Goal: Task Accomplishment & Management: Complete application form

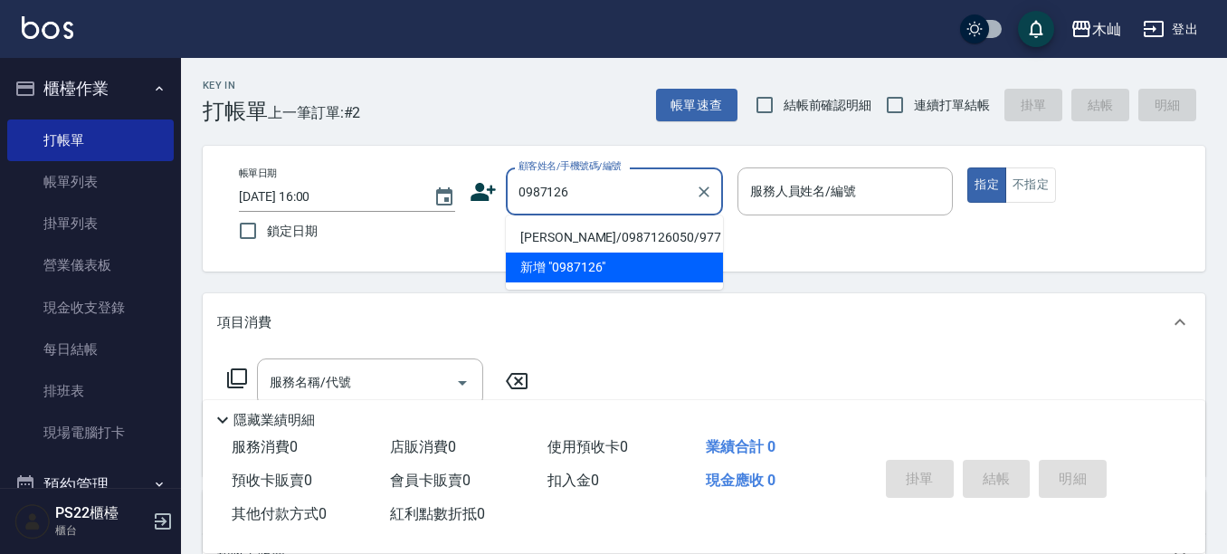
click at [516, 230] on li "[PERSON_NAME]/0987126050/977" at bounding box center [614, 238] width 217 height 30
type input "[PERSON_NAME]/0987126050/977"
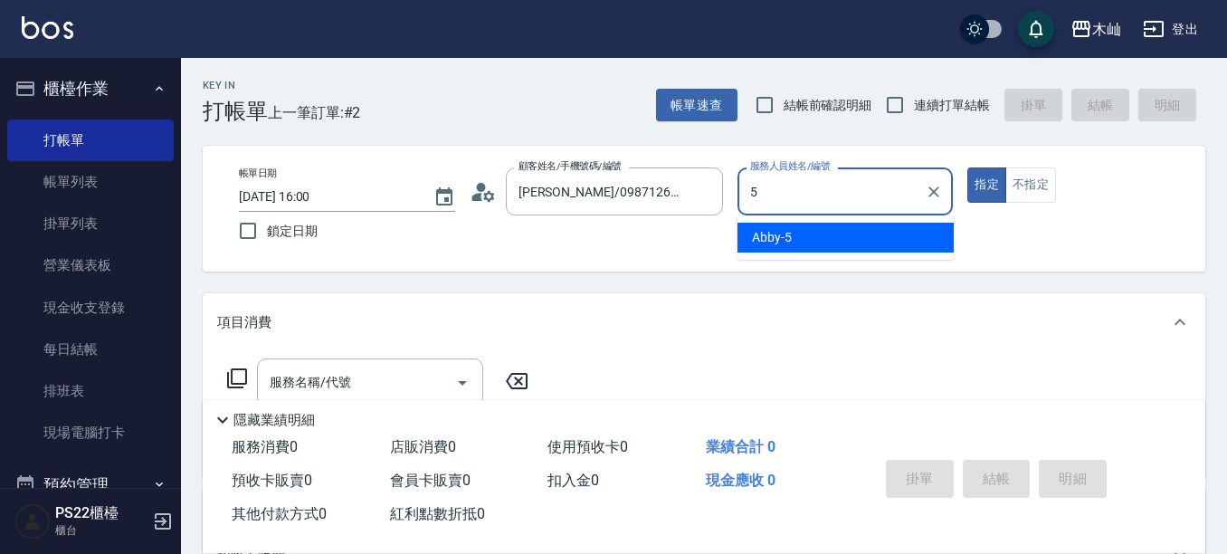
type input "Abby-5"
type button "true"
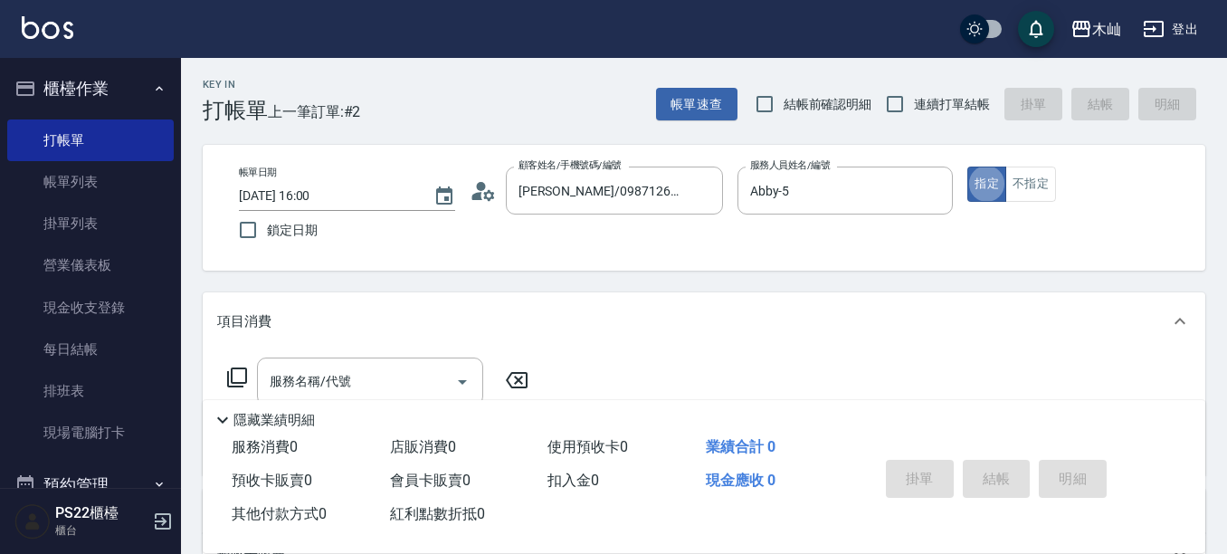
scroll to position [90, 0]
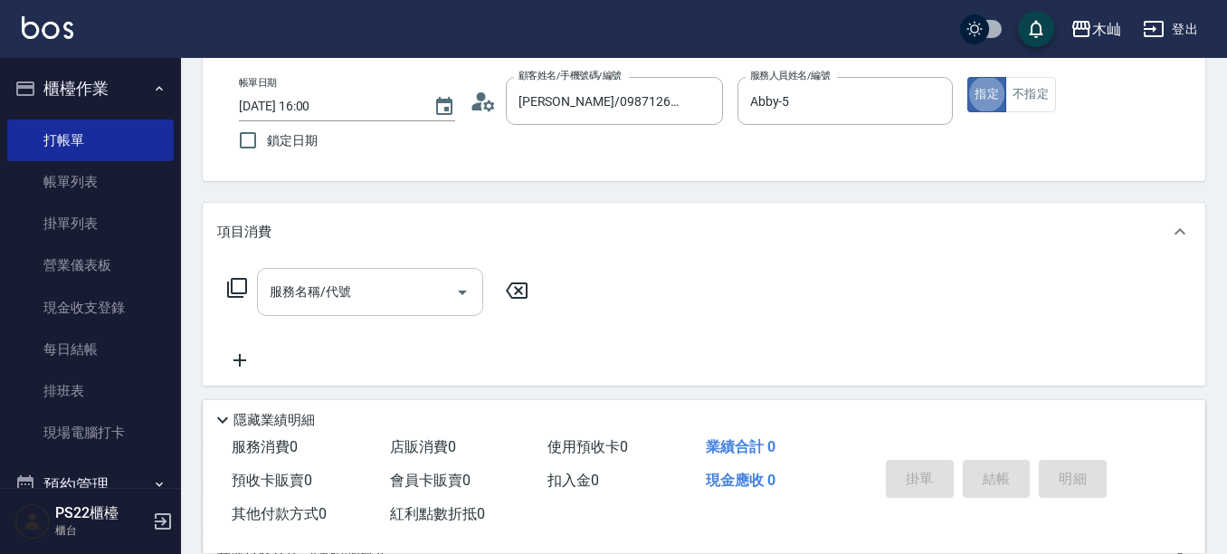
click at [326, 281] on div "服務名稱/代號 服務名稱/代號" at bounding box center [370, 292] width 226 height 48
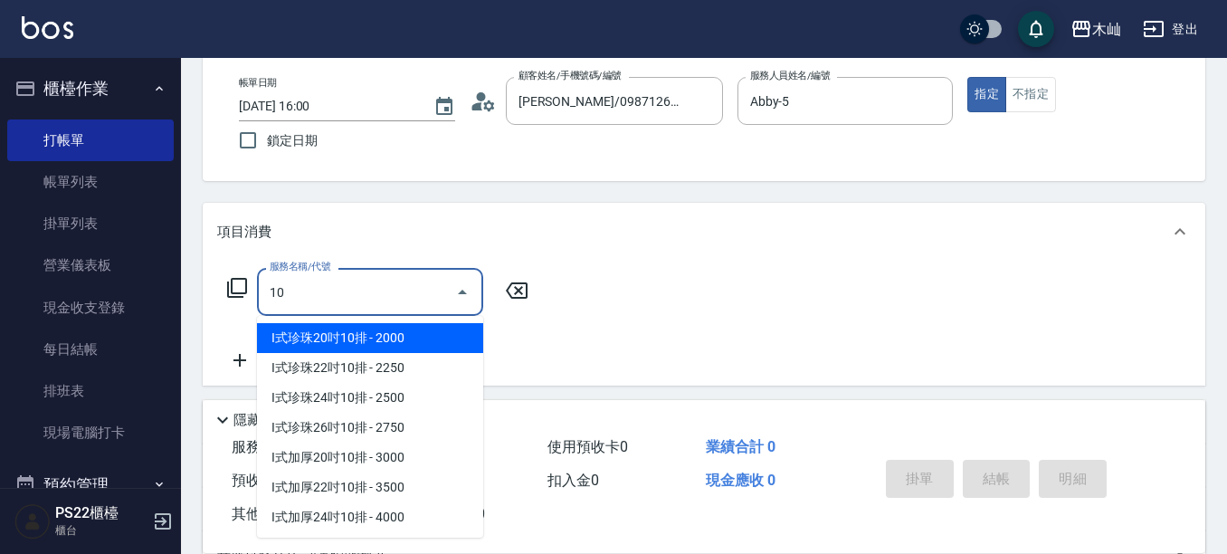
type input "1"
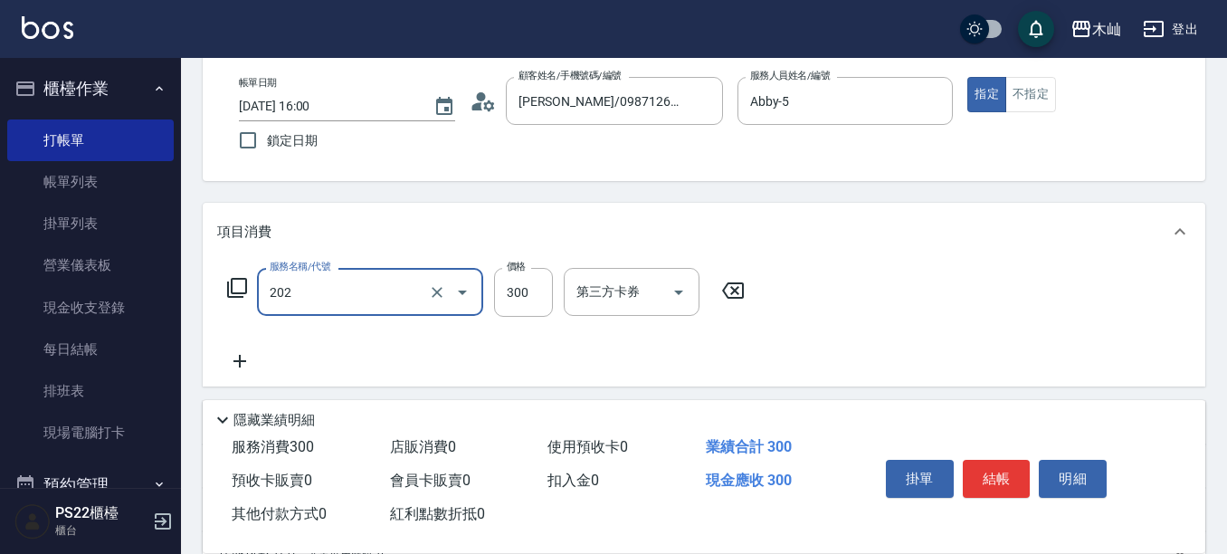
type input "單剪(202)"
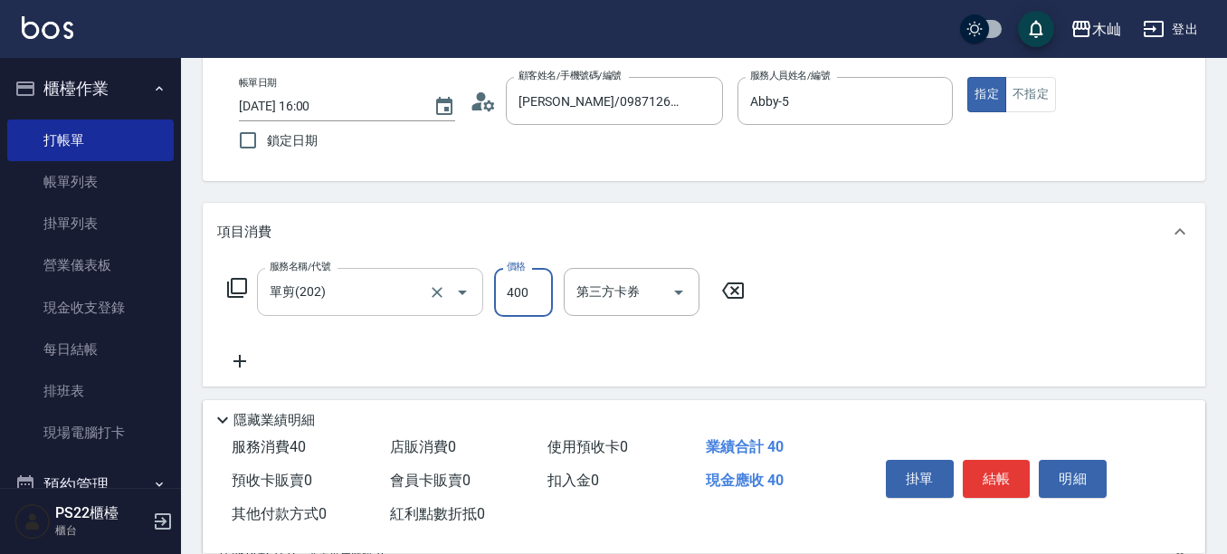
type input "400"
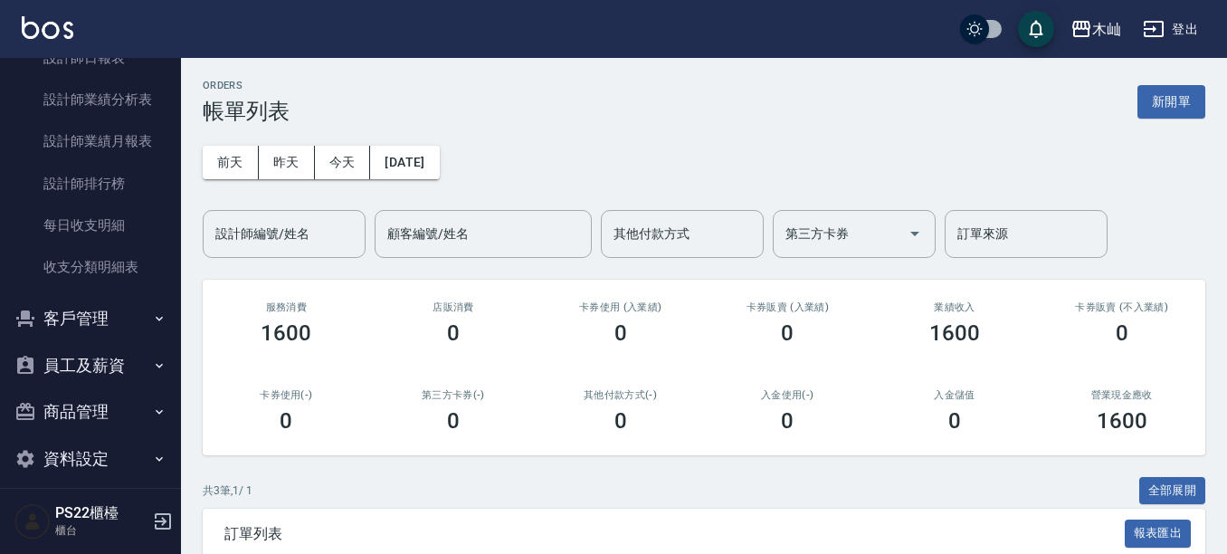
scroll to position [749, 0]
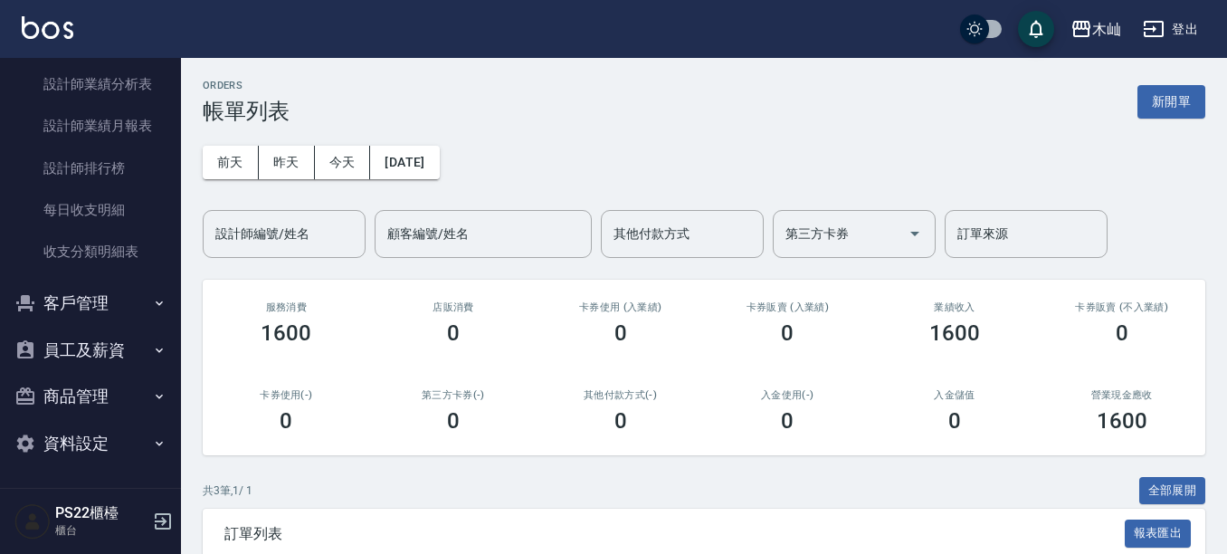
click at [82, 311] on button "客戶管理" at bounding box center [90, 303] width 166 height 47
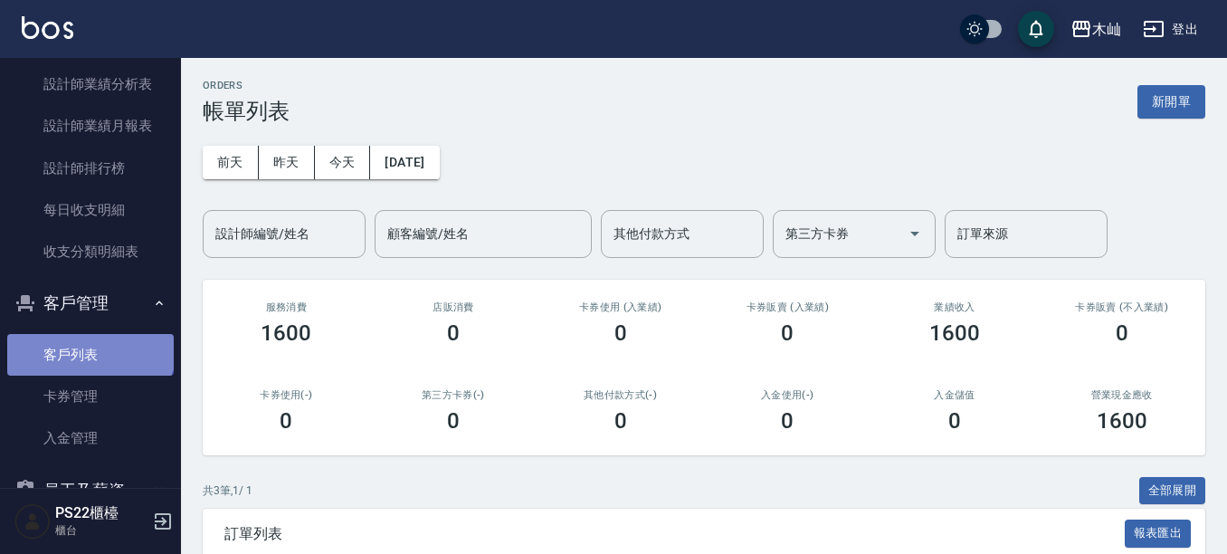
click at [88, 341] on link "客戶列表" at bounding box center [90, 355] width 166 height 42
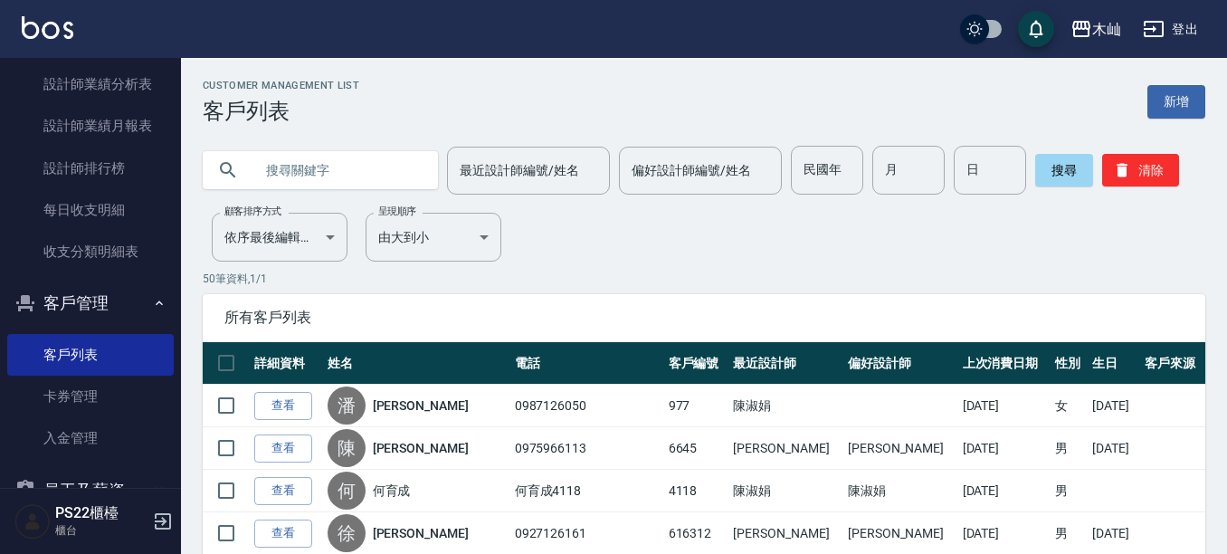
click at [367, 175] on input "text" at bounding box center [338, 170] width 170 height 49
type input "0988527029"
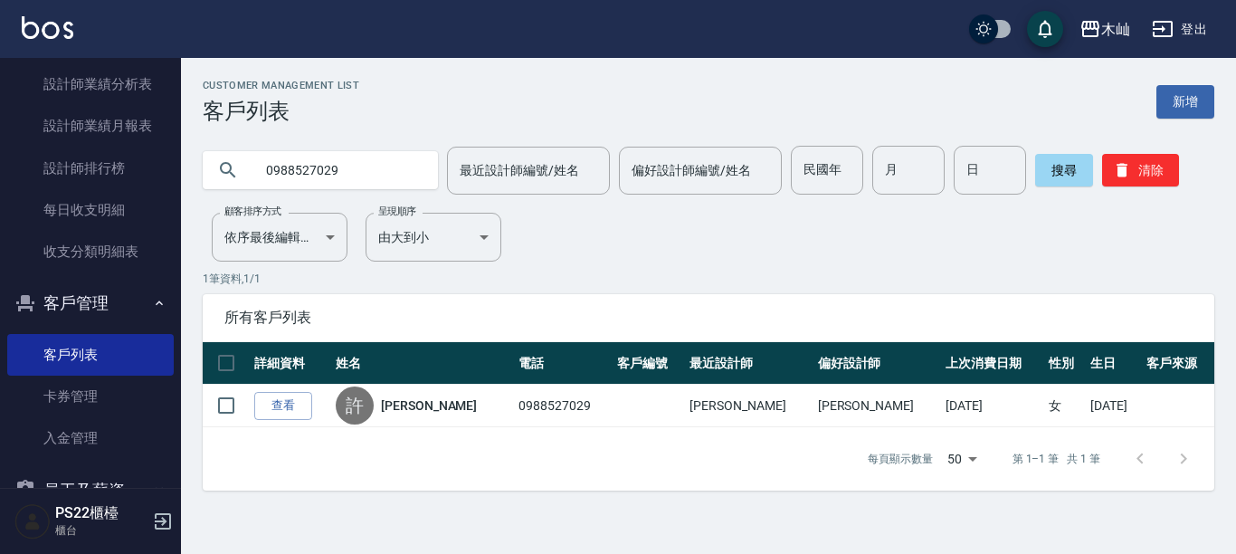
click at [294, 166] on input "0988527029" at bounding box center [338, 170] width 170 height 49
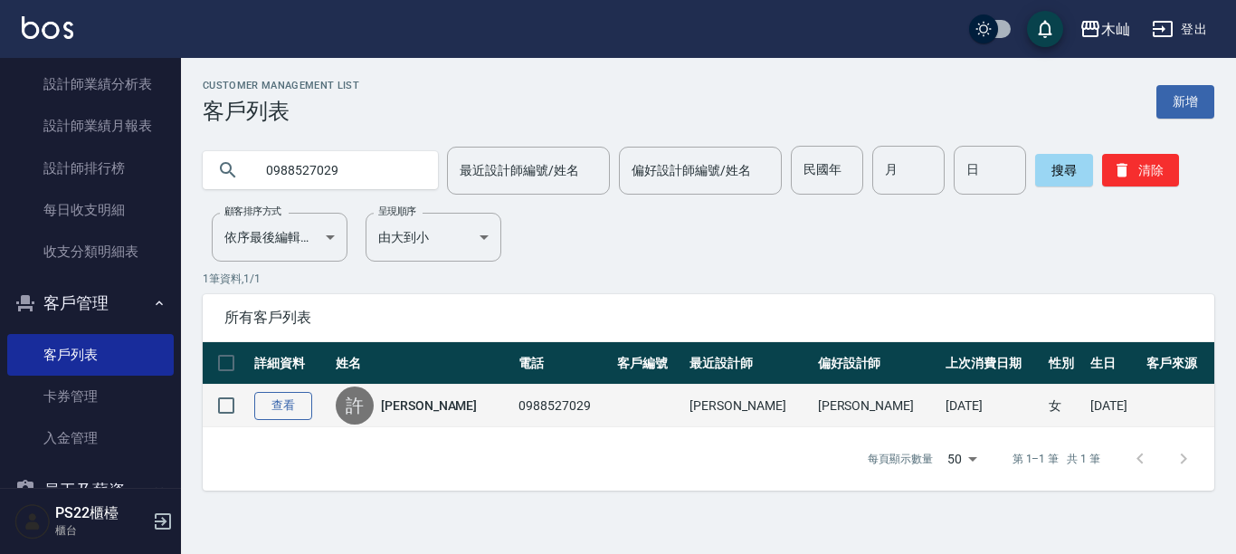
drag, startPoint x: 291, startPoint y: 409, endPoint x: 304, endPoint y: 351, distance: 59.3
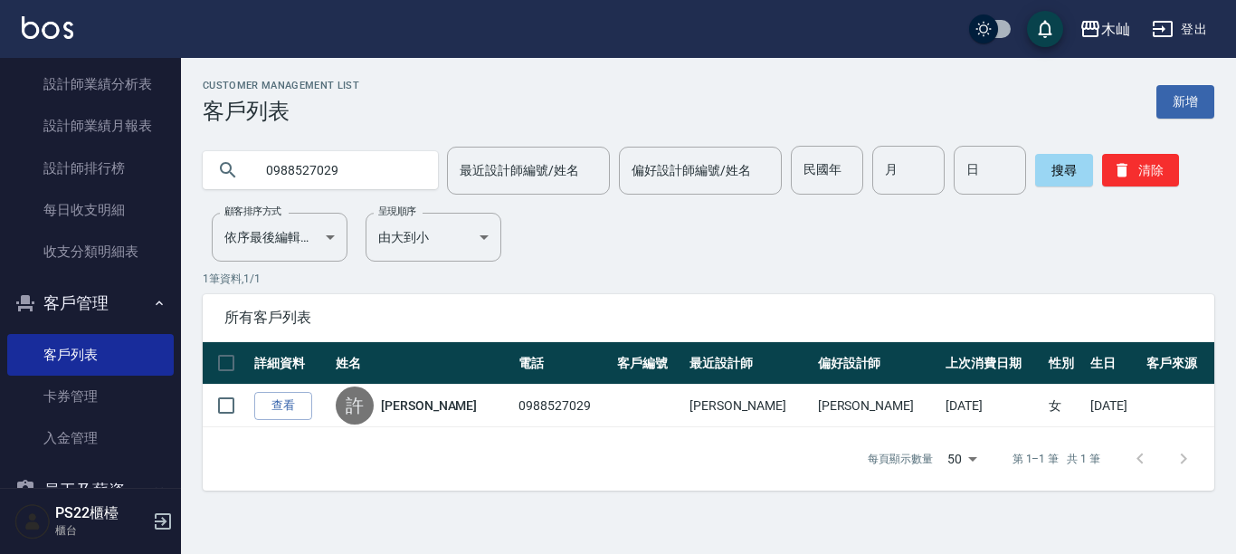
click at [291, 406] on link "查看" at bounding box center [283, 406] width 58 height 28
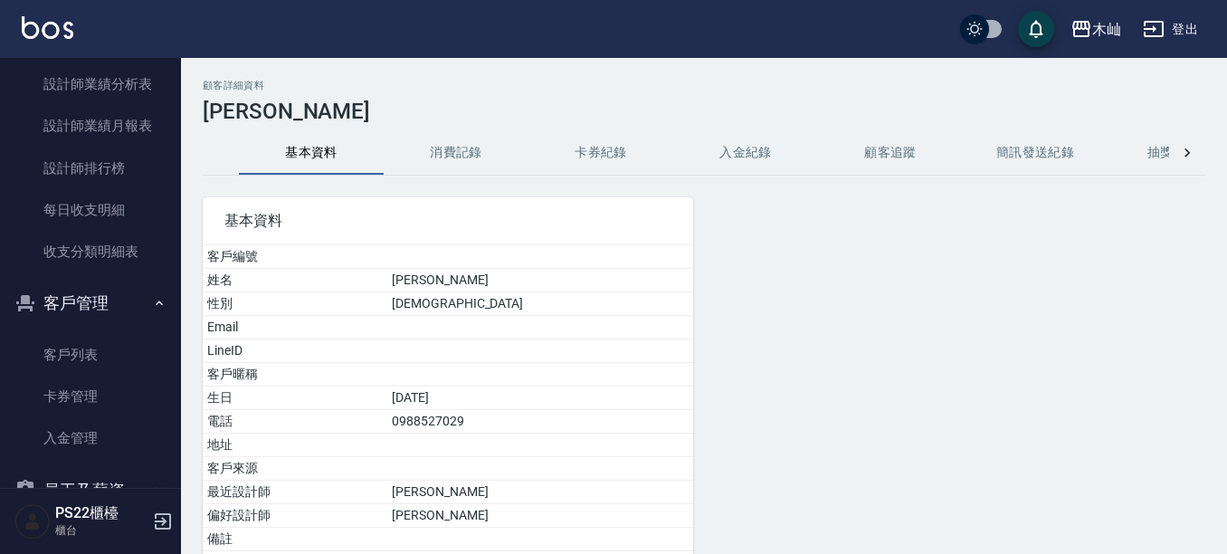
click at [478, 149] on button "消費記錄" at bounding box center [456, 152] width 145 height 43
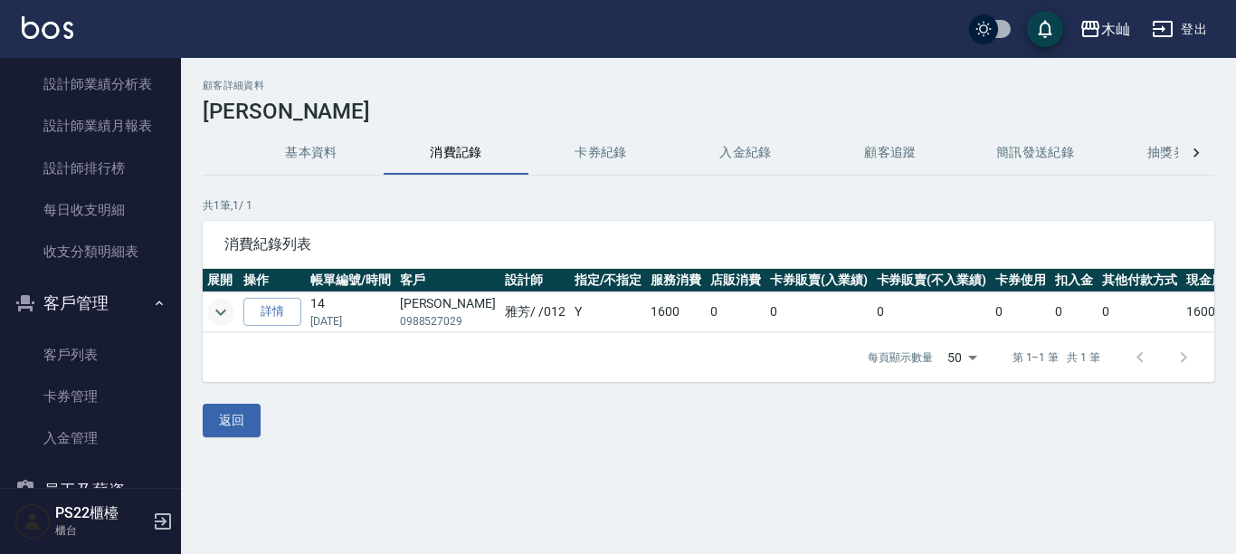
click at [221, 309] on icon "expand row" at bounding box center [221, 312] width 22 height 22
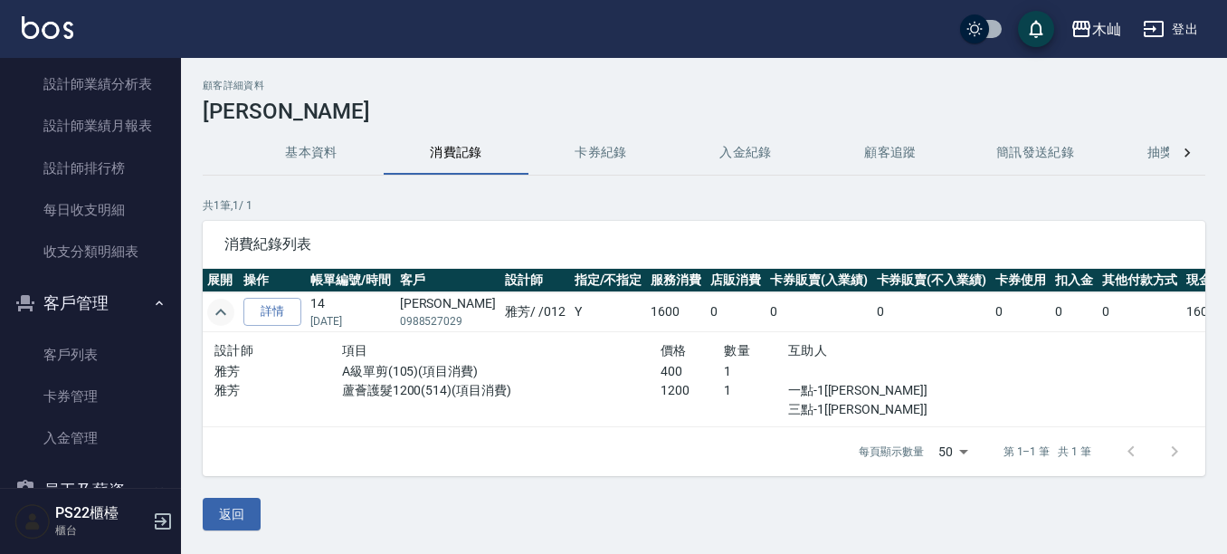
scroll to position [14, 0]
click at [440, 292] on td "[PERSON_NAME]0988527029" at bounding box center [447, 312] width 105 height 40
click at [437, 313] on p "0988527029" at bounding box center [448, 321] width 96 height 16
copy p "0988527029"
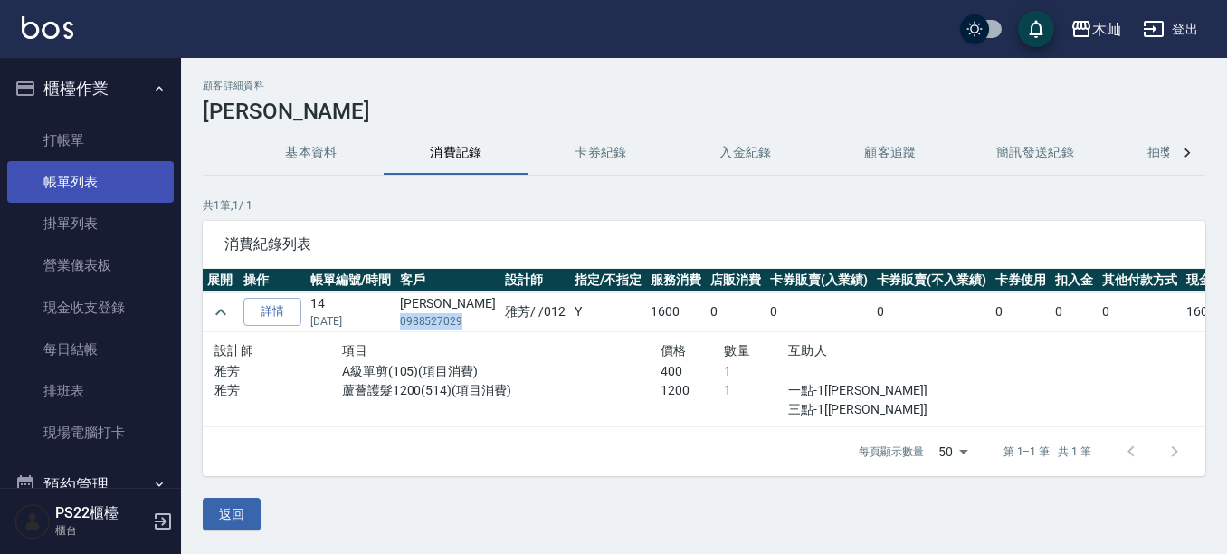
scroll to position [0, 0]
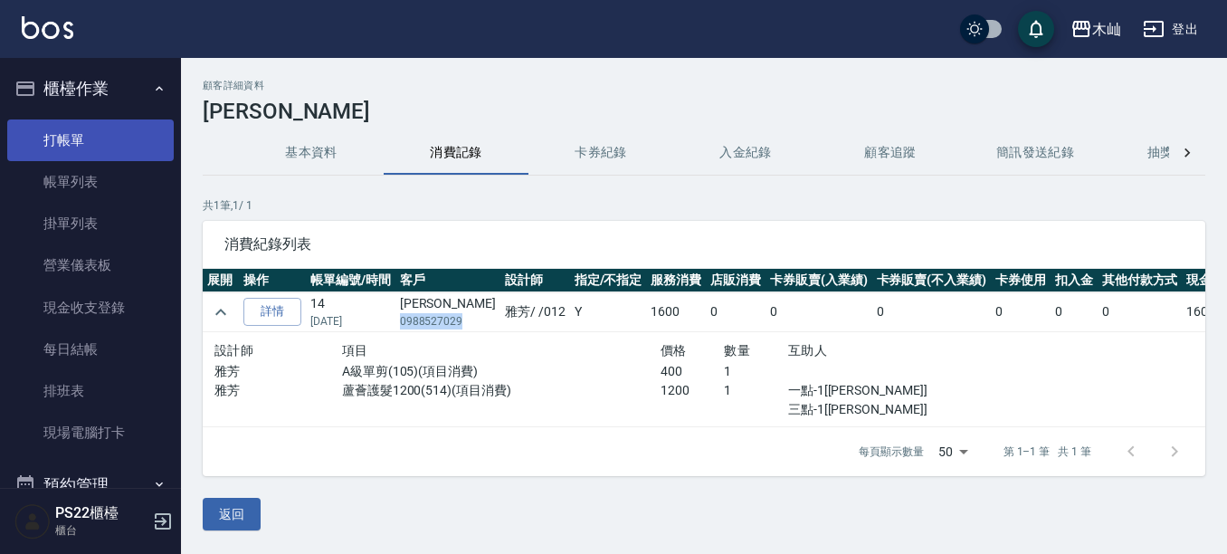
click at [115, 132] on link "打帳單" at bounding box center [90, 140] width 166 height 42
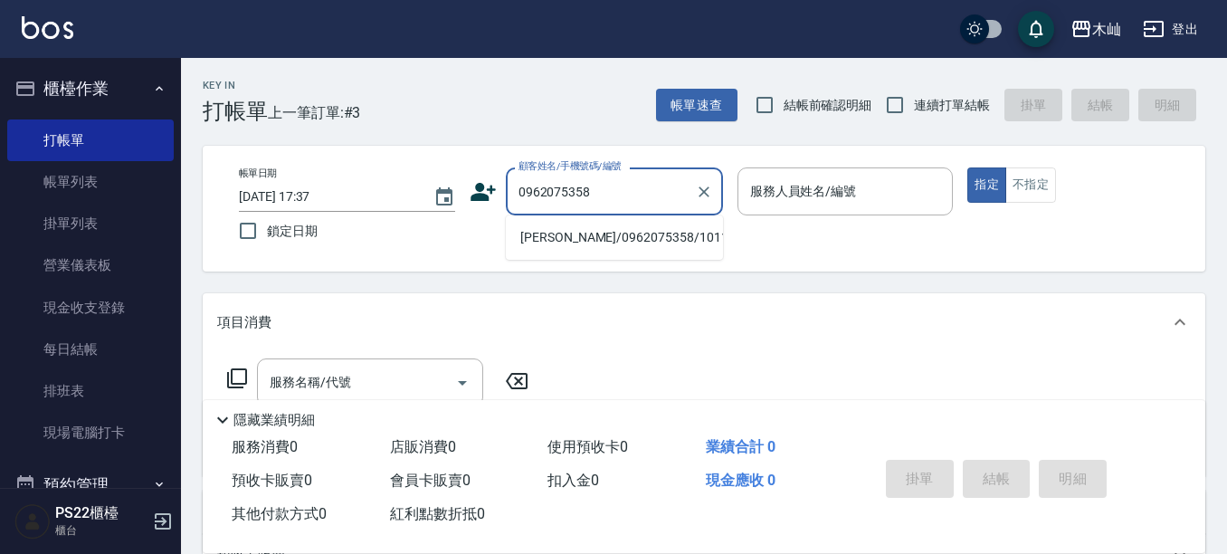
click at [569, 245] on li "[PERSON_NAME]/0962075358/10117" at bounding box center [614, 238] width 217 height 30
type input "[PERSON_NAME]/0962075358/10117"
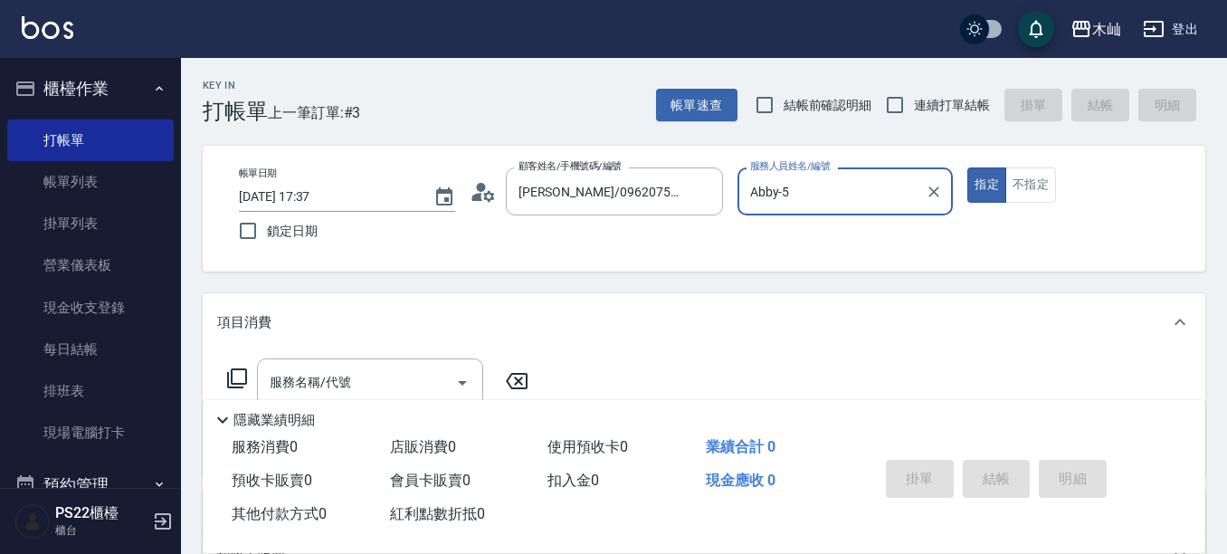
click at [777, 185] on input "Abby-5" at bounding box center [831, 191] width 173 height 32
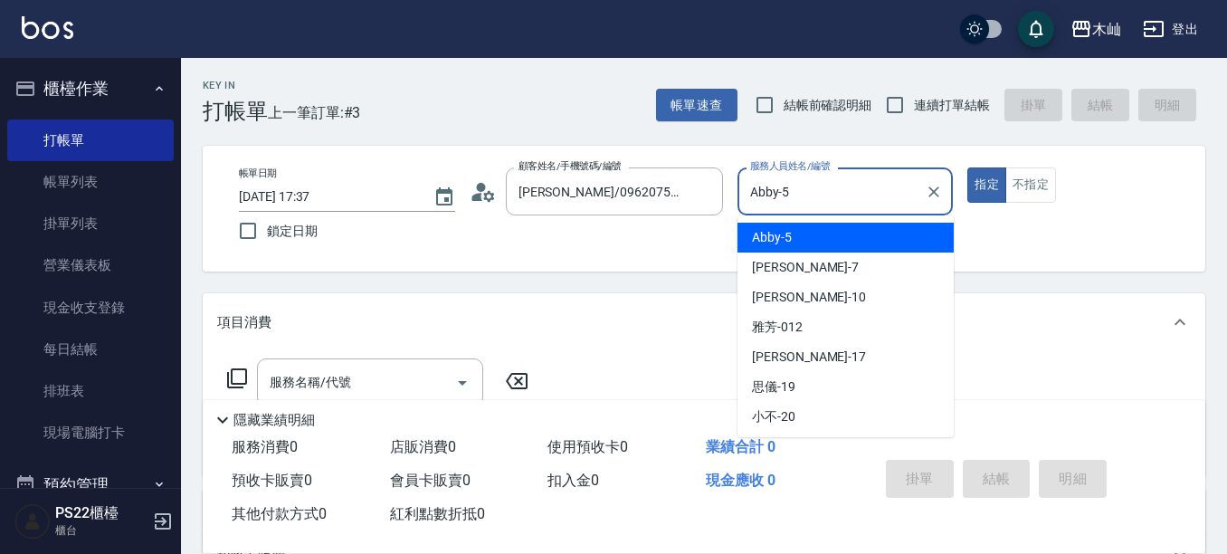
click at [777, 185] on input "Abby-5" at bounding box center [831, 191] width 173 height 32
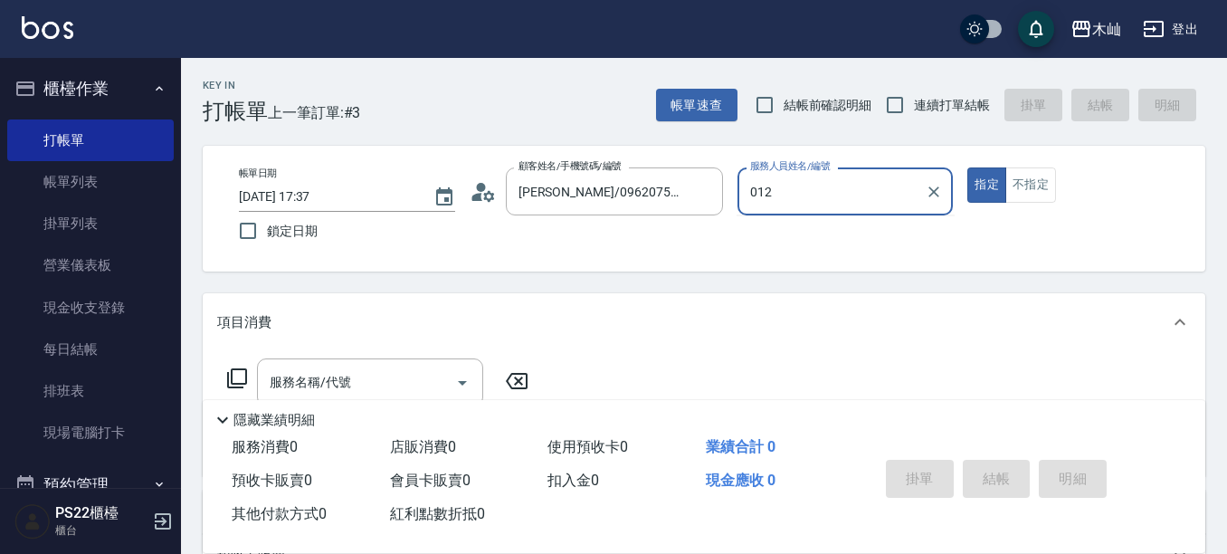
type input "012"
type button "true"
type input "雅芳-012"
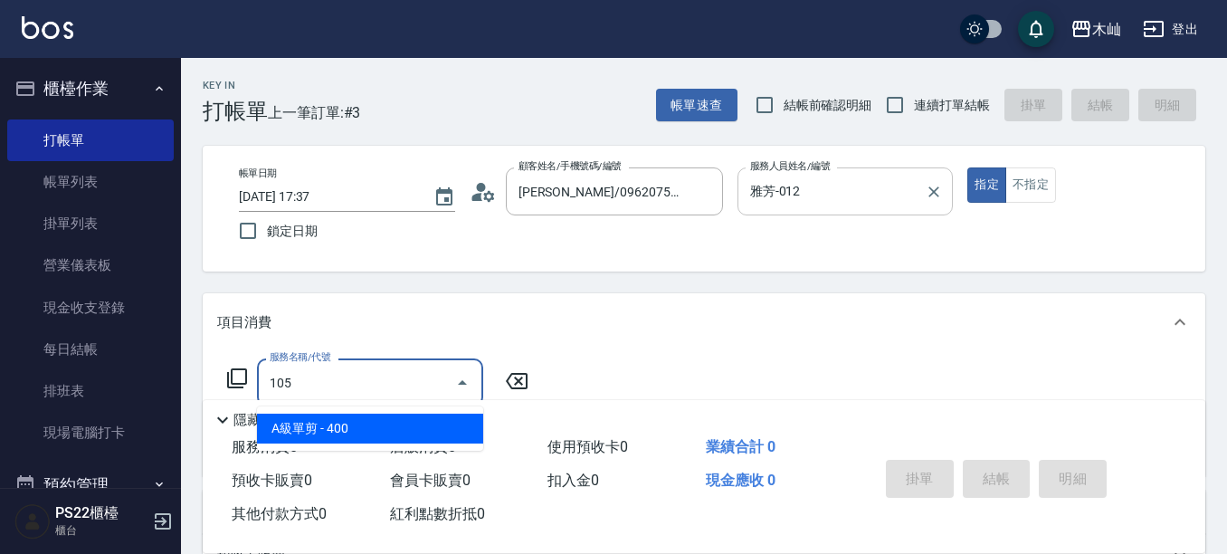
type input "A級單剪(105)"
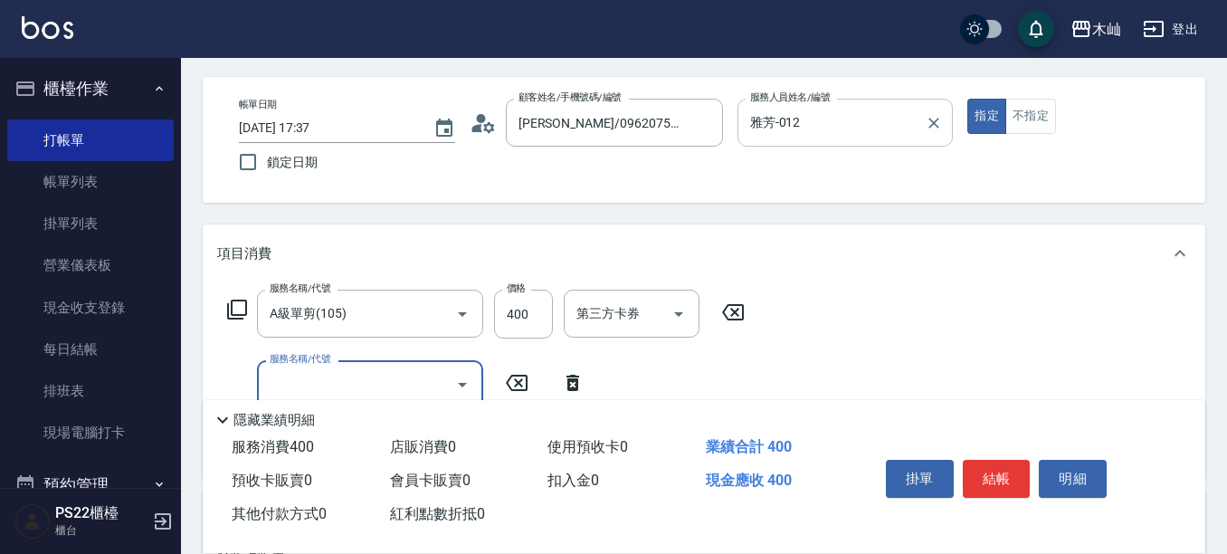
scroll to position [181, 0]
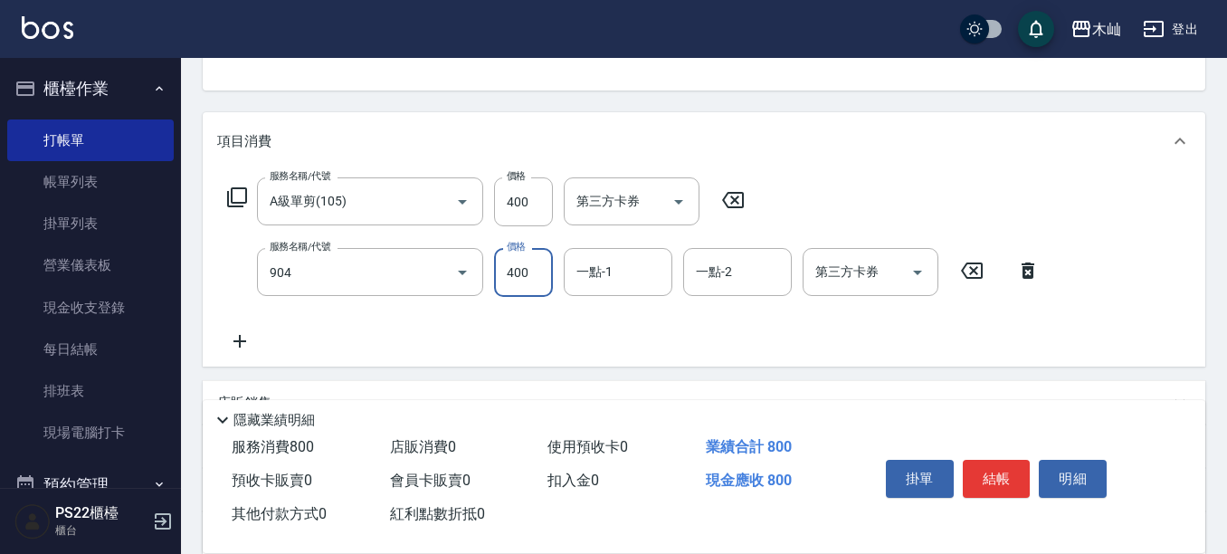
type input "精油洗+瞬護(904)"
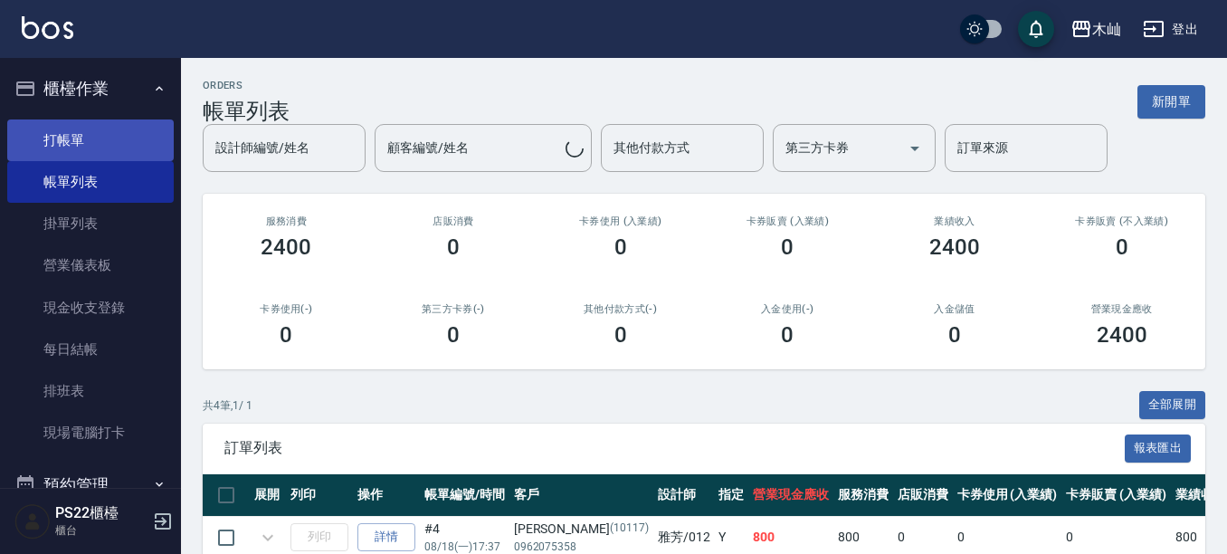
click at [122, 144] on link "打帳單" at bounding box center [90, 140] width 166 height 42
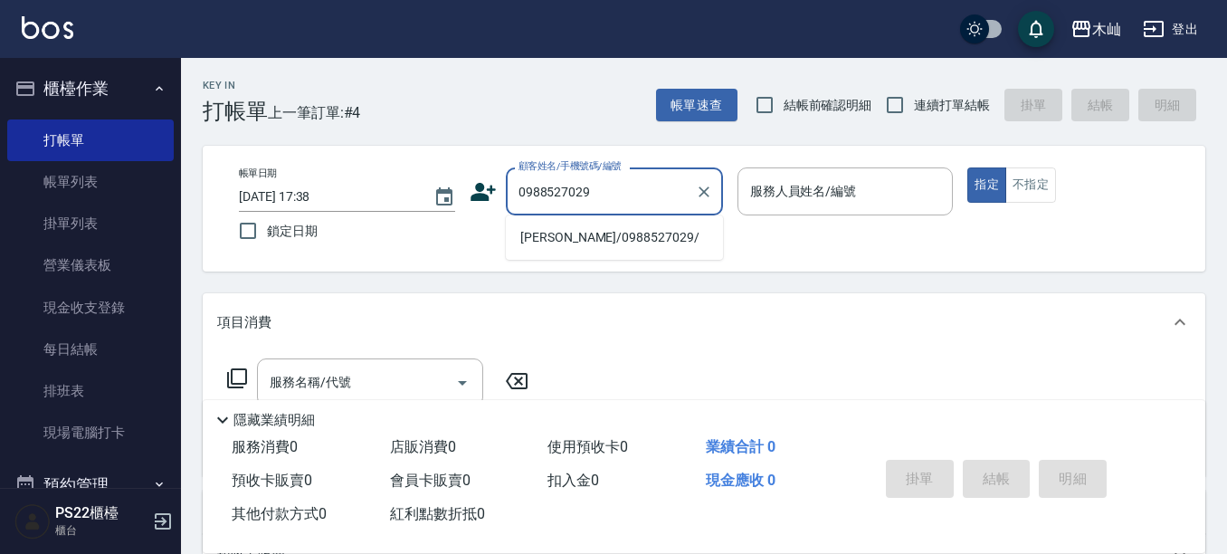
click at [621, 240] on li "[PERSON_NAME]/0988527029/" at bounding box center [614, 238] width 217 height 30
type input "[PERSON_NAME]/0988527029/"
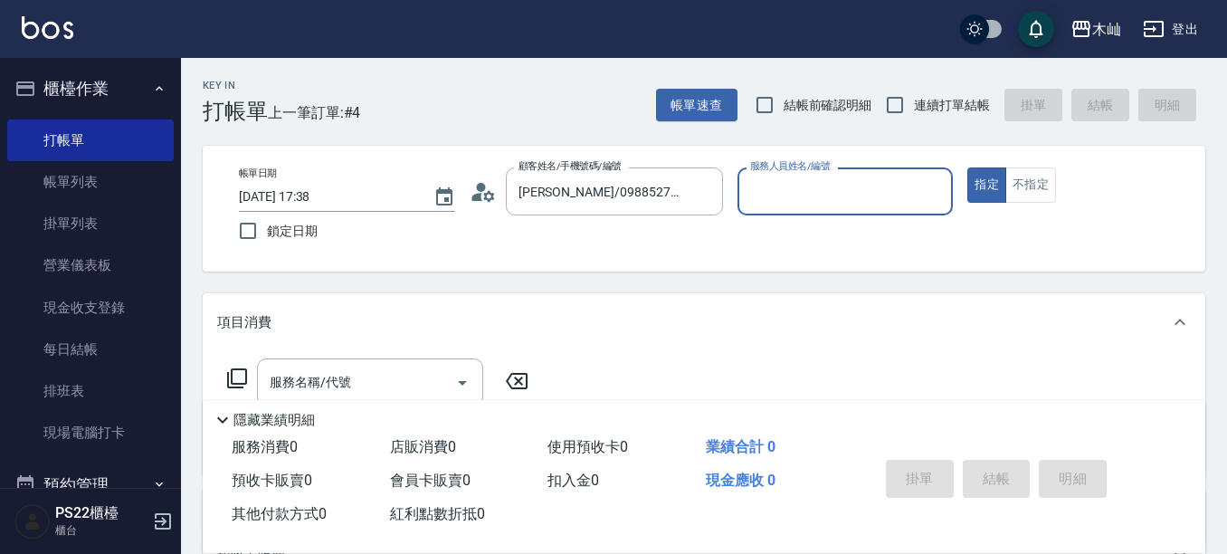
type input "雅芳-012"
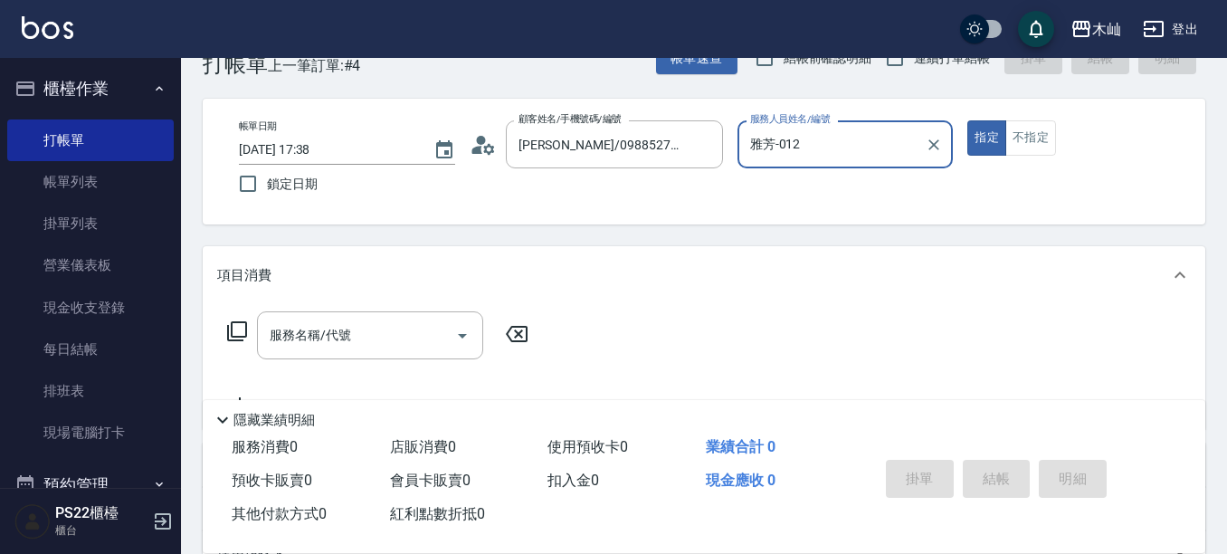
scroll to position [90, 0]
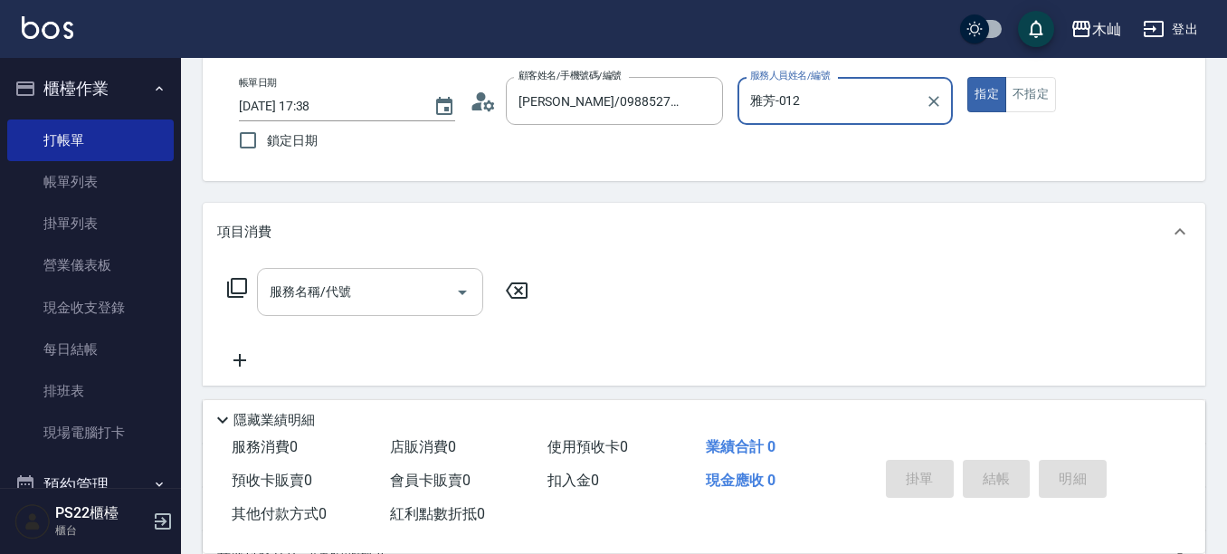
click at [427, 289] on input "服務名稱/代號" at bounding box center [356, 292] width 183 height 32
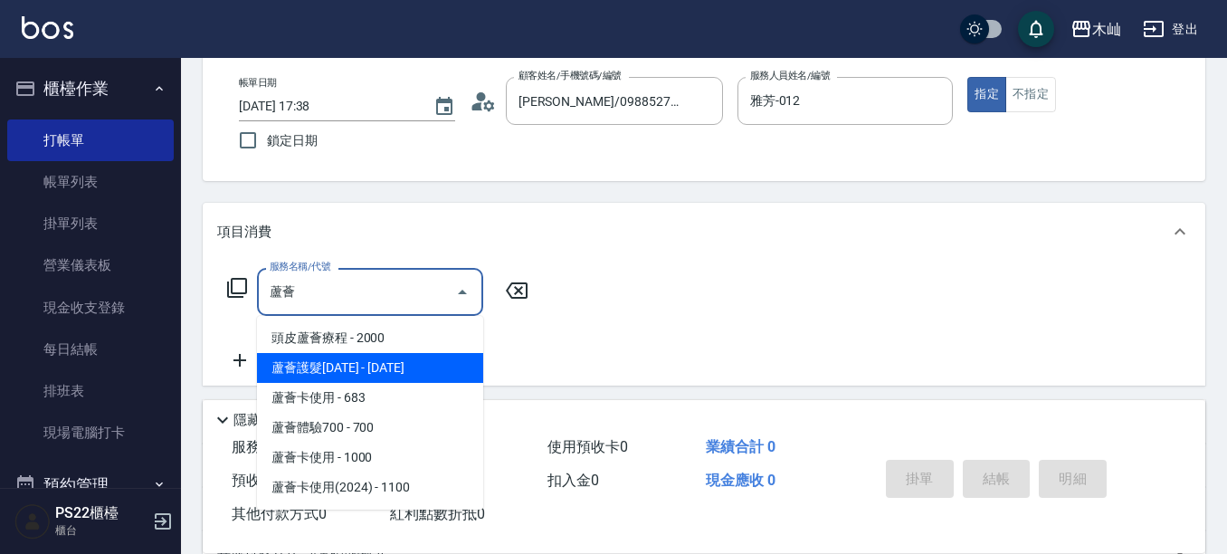
click at [422, 361] on span "蘆薈護髮[DATE] - [DATE]" at bounding box center [370, 368] width 226 height 30
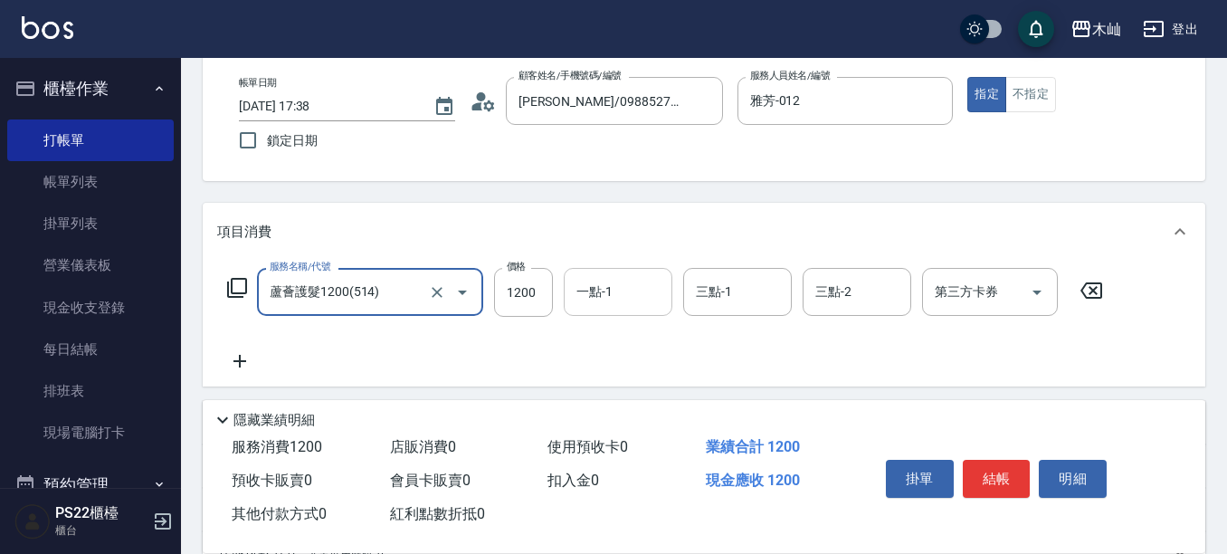
type input "蘆薈護髮1200(514)"
click at [604, 292] on div "一點-1 一點-1" at bounding box center [618, 292] width 109 height 48
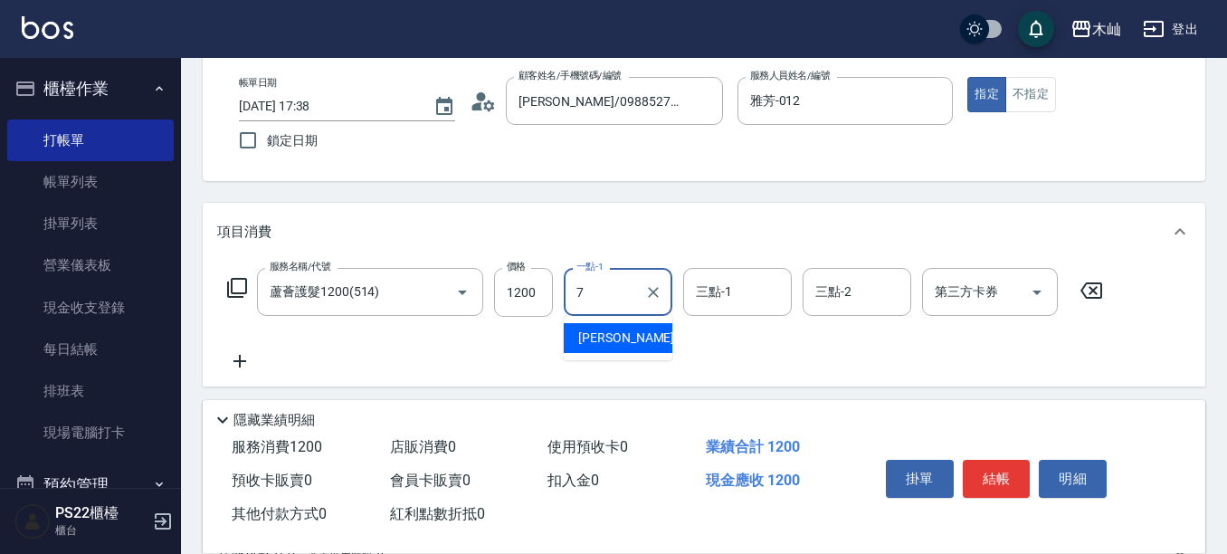
type input "[PERSON_NAME]-7"
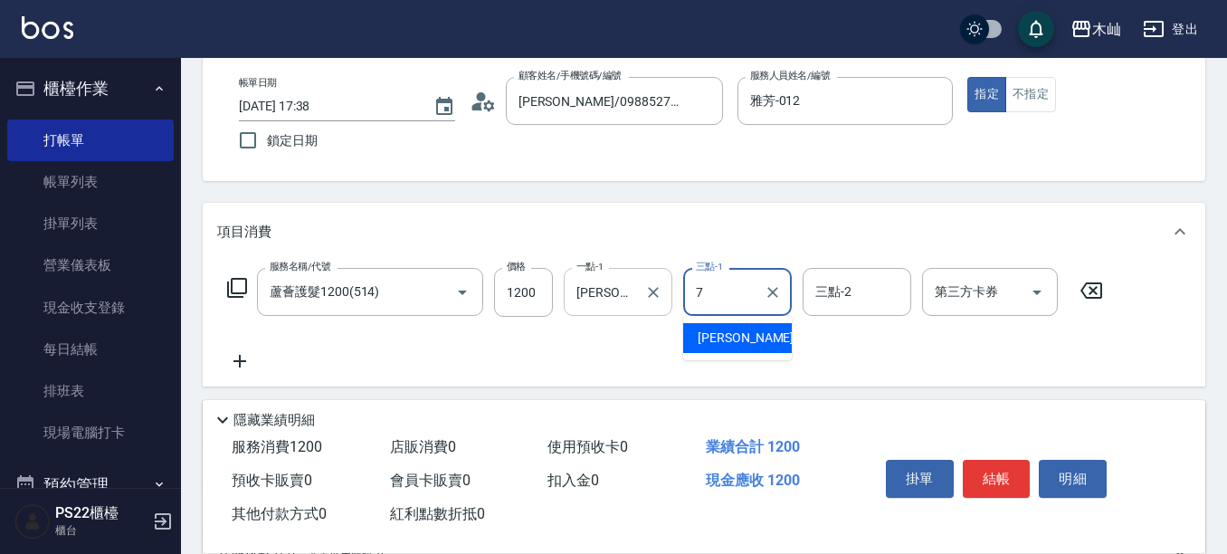
type input "[PERSON_NAME]-7"
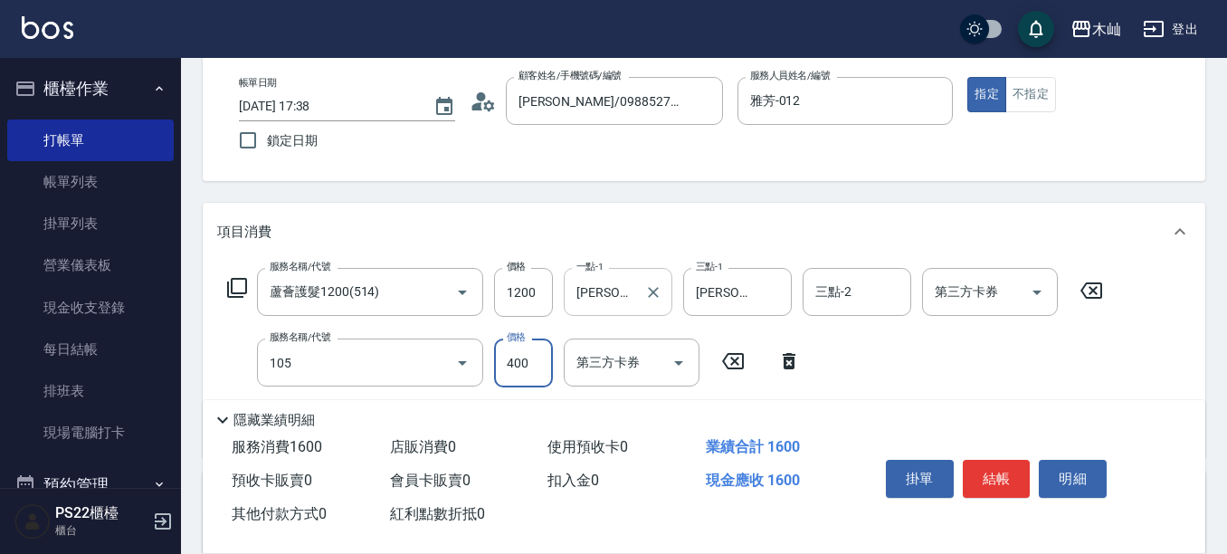
type input "A級單剪(105)"
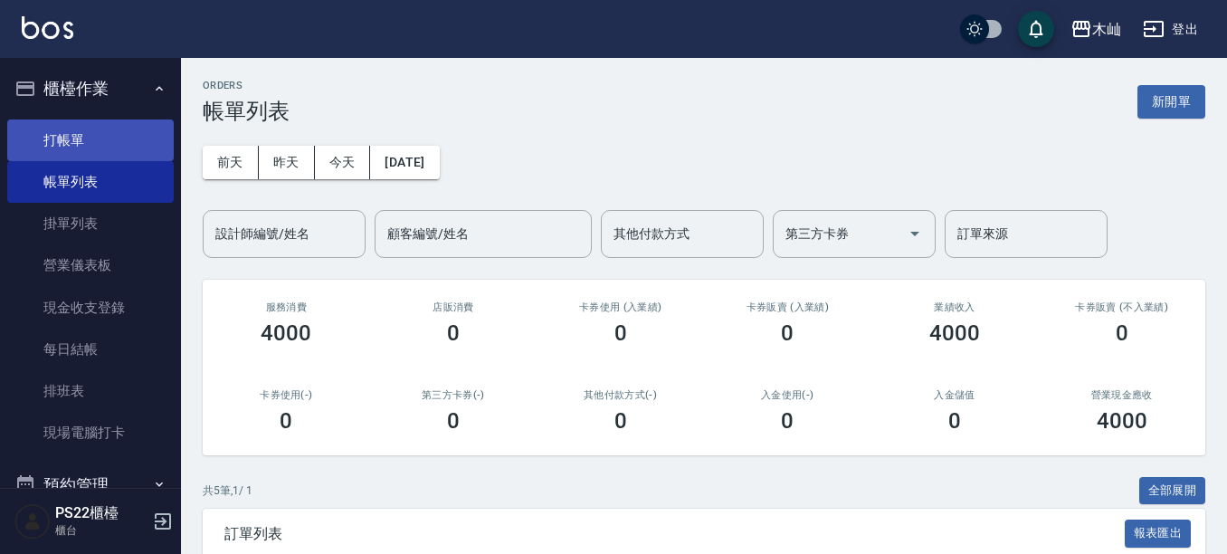
click at [98, 137] on link "打帳單" at bounding box center [90, 140] width 166 height 42
